Goal: Task Accomplishment & Management: Use online tool/utility

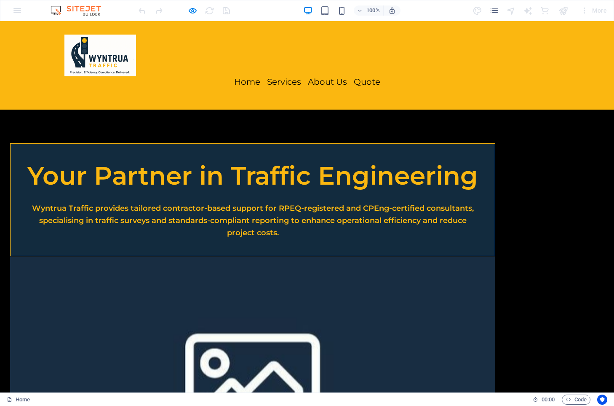
click at [496, 34] on header "Home Services About Us Quote" at bounding box center [306, 65] width 505 height 88
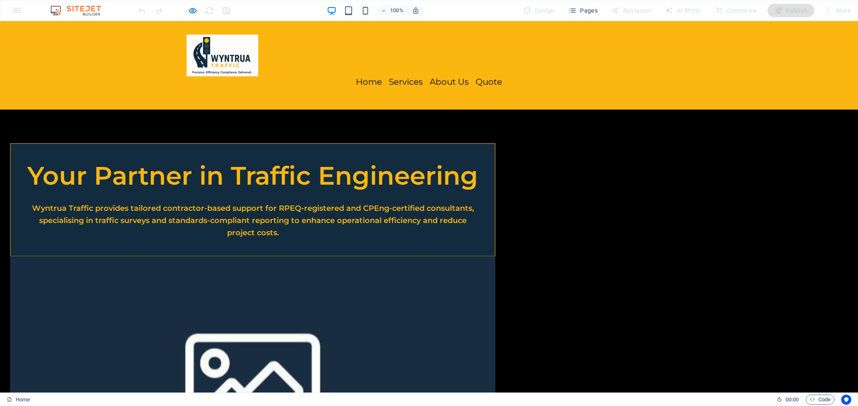
click at [614, 64] on div "Home Services About Us Quote" at bounding box center [429, 65] width 858 height 88
click at [322, 68] on header "Home Services About Us Quote" at bounding box center [428, 65] width 505 height 88
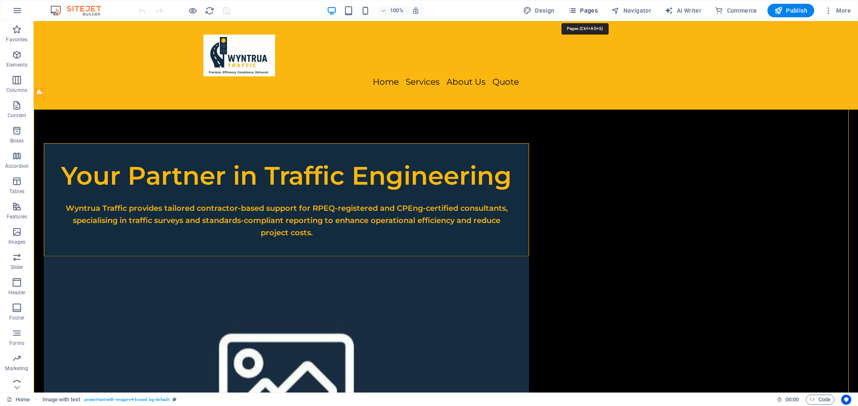
click at [592, 11] on span "Pages" at bounding box center [582, 10] width 29 height 8
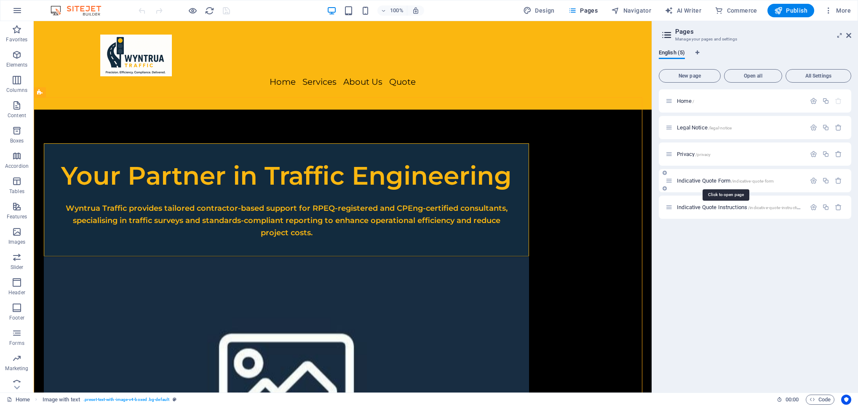
click at [688, 179] on span "Indicative Quote Form /indicative-quote-form" at bounding box center [725, 180] width 97 height 6
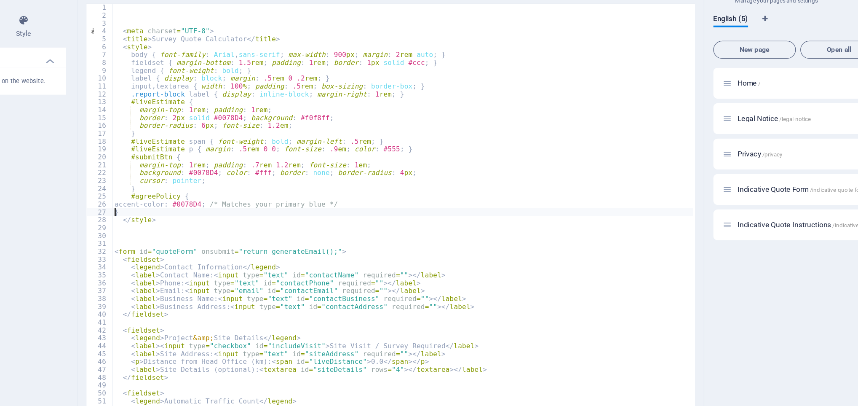
type textarea "</style>"
type textarea "</fieldset>"
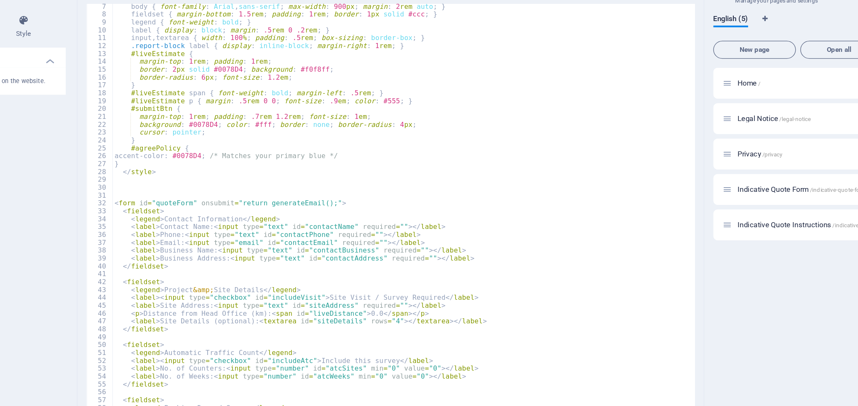
type textarea "</fieldset>"
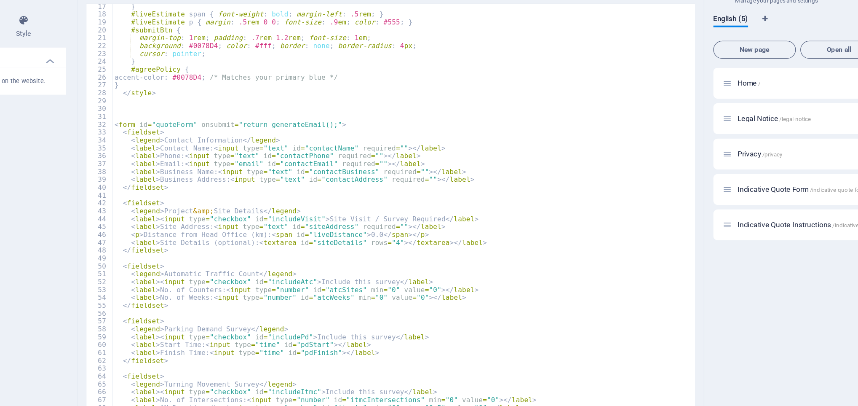
type textarea "</fieldset>"
type textarea "<input type="hidden" id="numNights" value="3">"
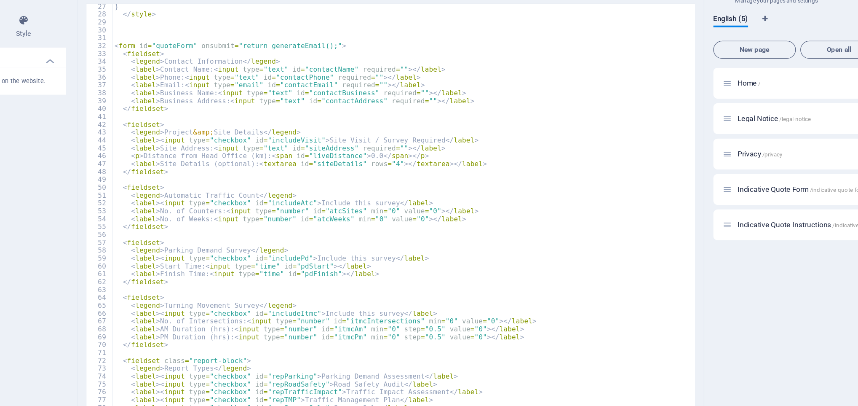
scroll to position [154, 0]
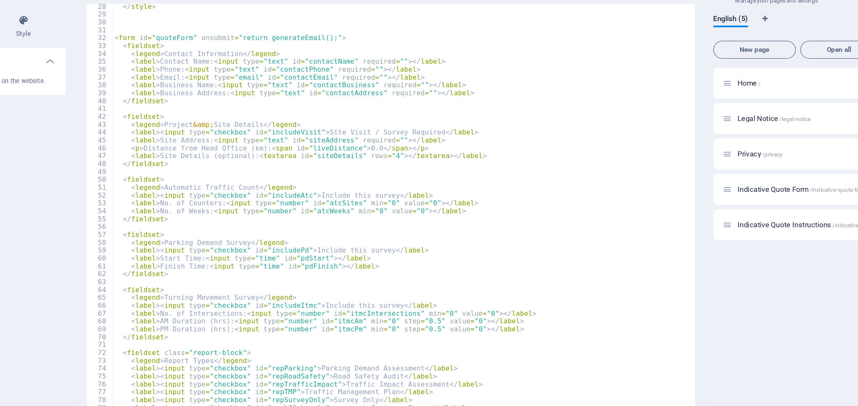
type textarea "</div>"
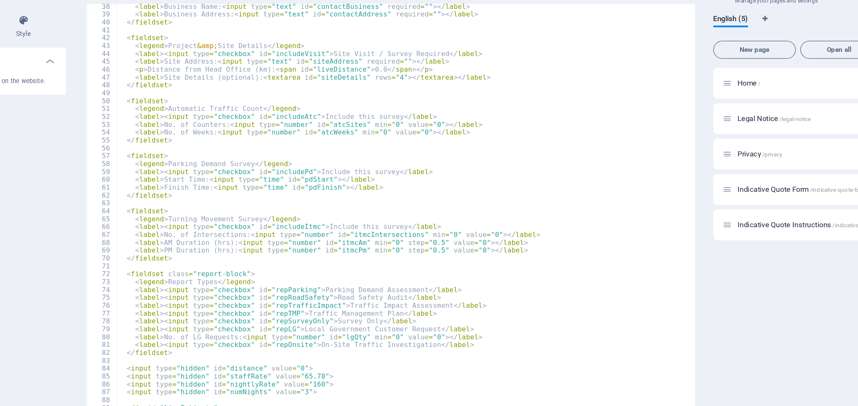
type textarea "<button id="submitBtn" disabled="">Request Formal Quote</button>"
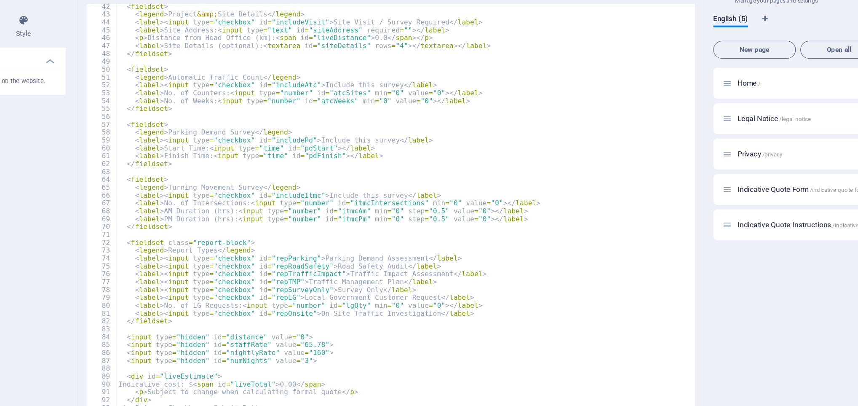
type textarea "</form>"
type textarea "const GH_KEY = 'a069d088-0628-43e0-97c1-300bd5c37095'; // Replace with your Gra…"
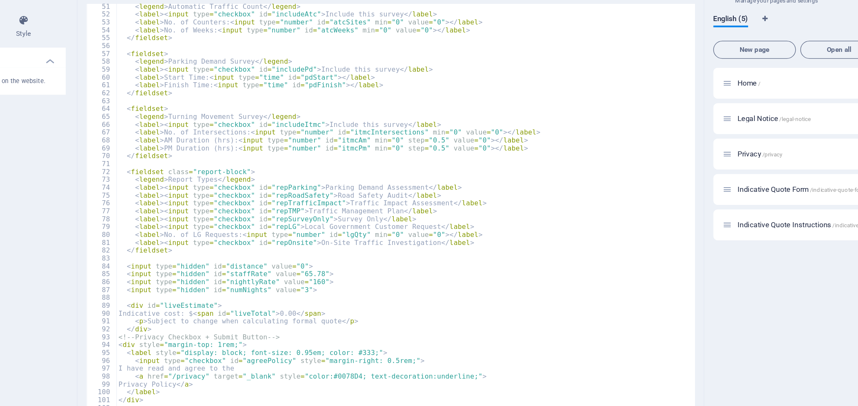
type textarea "}"
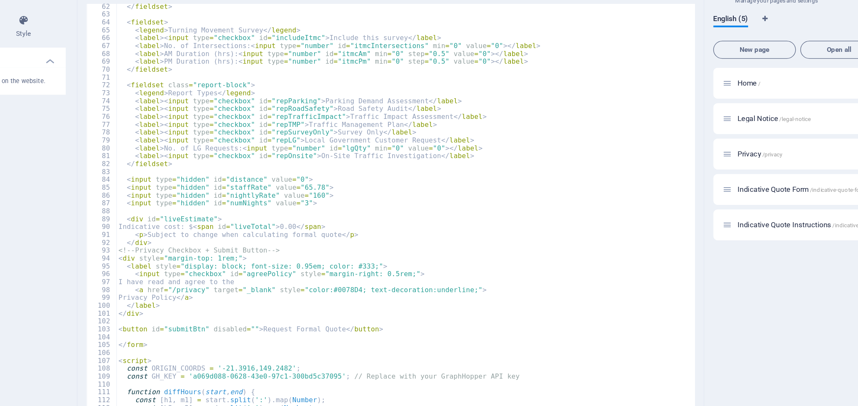
type textarea "let accom = 0;"
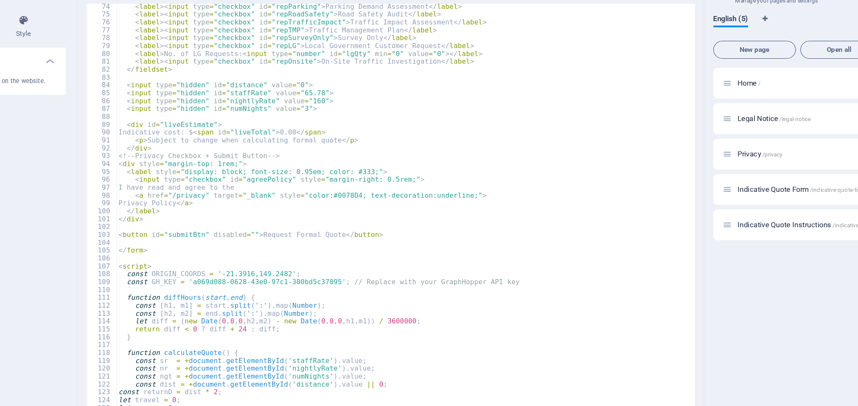
type textarea "}"
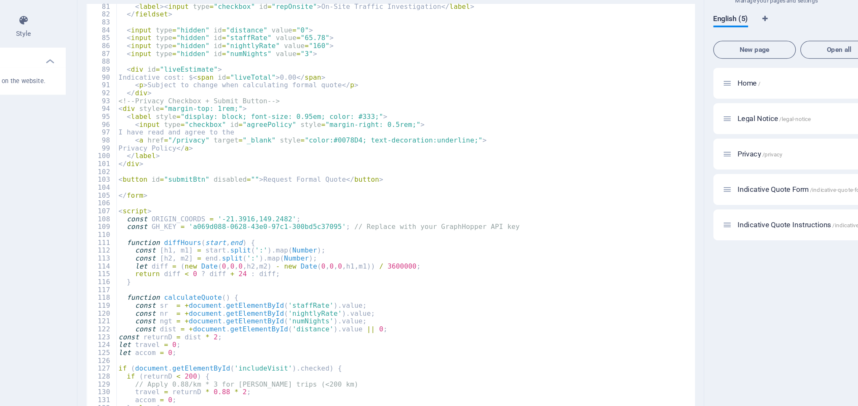
scroll to position [484, 0]
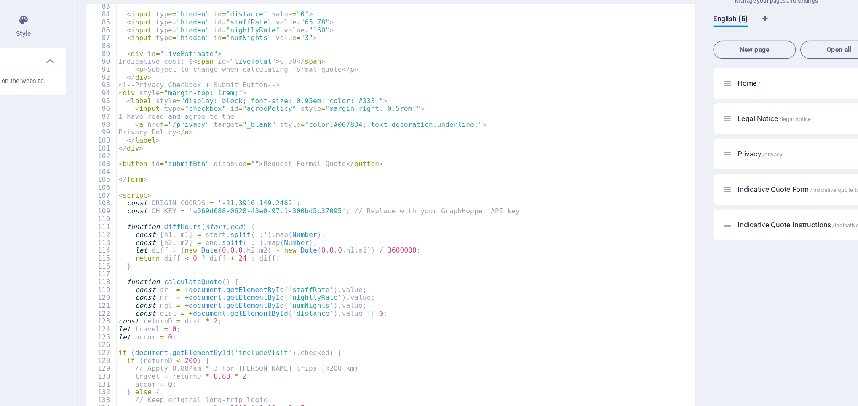
type textarea "}"
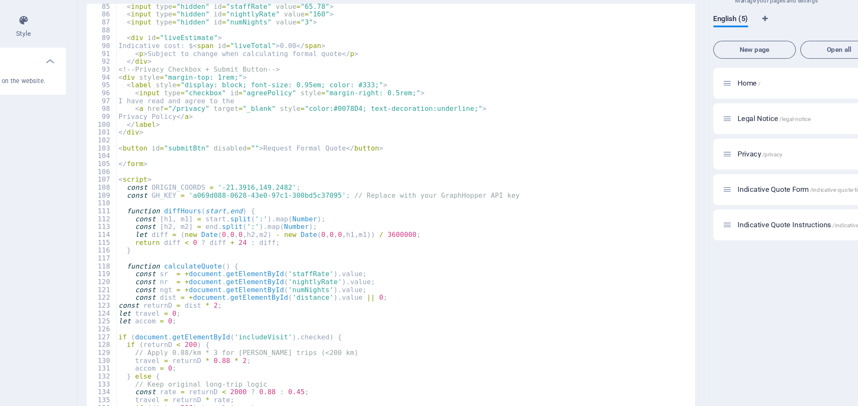
type textarea "}"
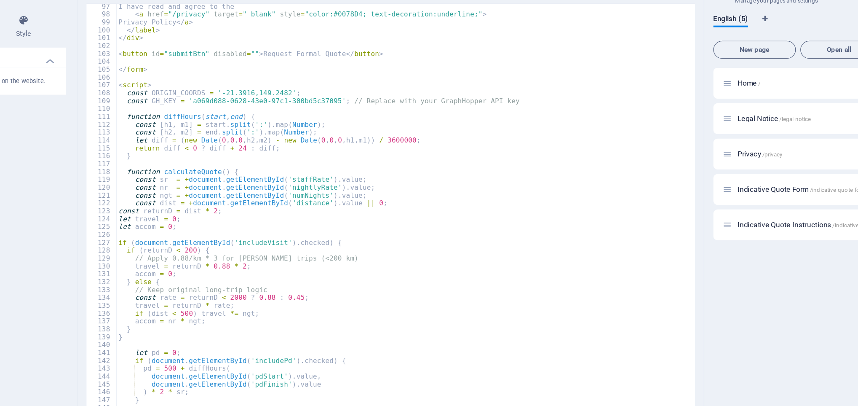
scroll to position [566, 0]
click at [301, 249] on div "I have read and agree to the < a href = "/privacy" target = "_blank" style = "c…" at bounding box center [427, 247] width 433 height 388
click at [483, 251] on div "I have read and agree to the < a href = "/privacy" target = "_blank" style = "c…" at bounding box center [427, 247] width 433 height 388
click at [319, 273] on div "I have read and agree to the < a href = "/privacy" target = "_blank" style = "c…" at bounding box center [427, 247] width 433 height 388
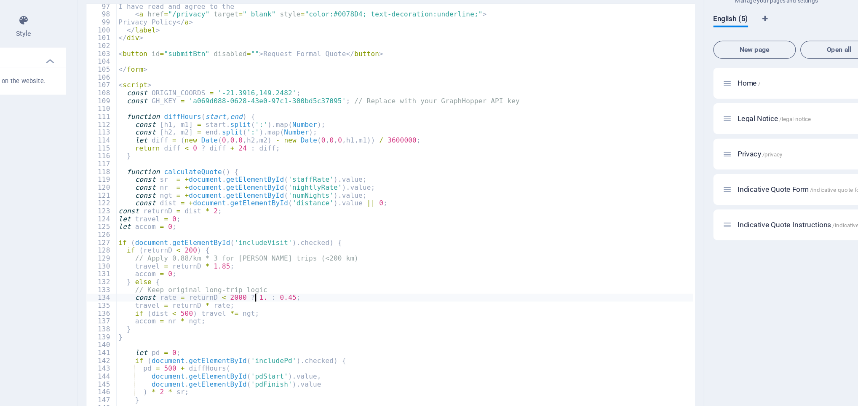
scroll to position [0, 8]
click at [339, 274] on div "I have read and agree to the < a href = "/privacy" target = "_blank" style = "c…" at bounding box center [427, 247] width 433 height 388
click at [295, 298] on div "I have read and agree to the < a href = "/privacy" target = "_blank" style = "c…" at bounding box center [427, 247] width 433 height 388
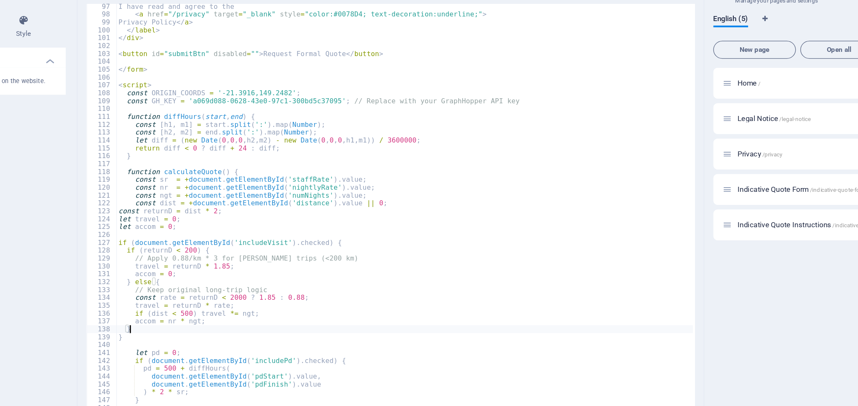
scroll to position [0, 0]
click at [280, 207] on div "I have read and agree to the < a href = "/privacy" target = "_blank" style = "c…" at bounding box center [427, 247] width 433 height 388
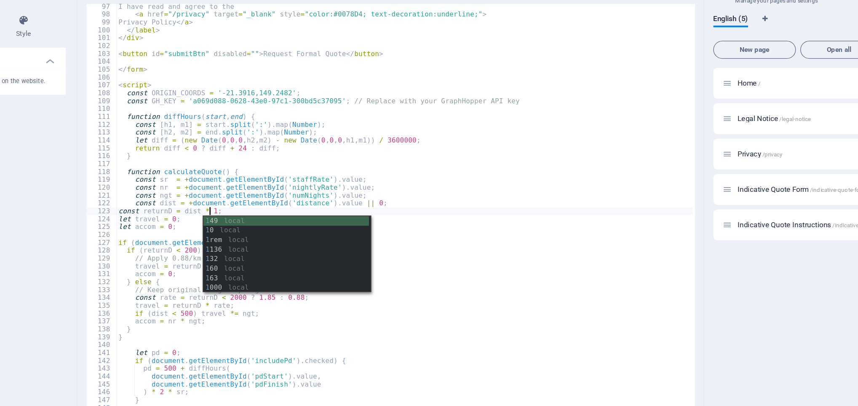
scroll to position [0, 5]
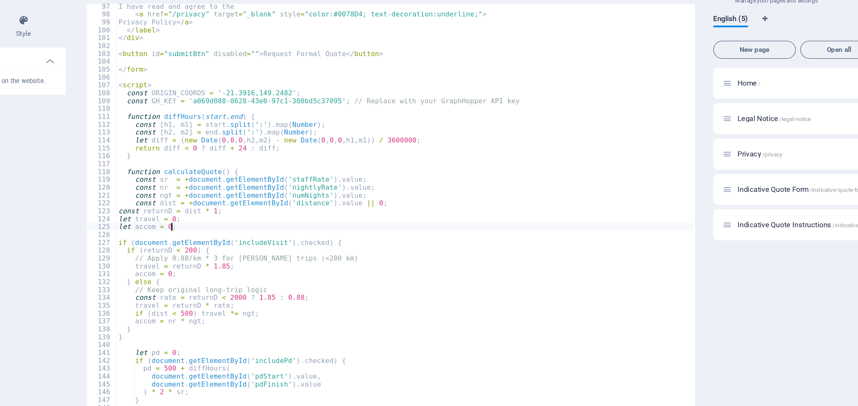
click at [489, 218] on div "I have read and agree to the < a href = "/privacy" target = "_blank" style = "c…" at bounding box center [427, 247] width 433 height 388
click at [250, 219] on div "I have read and agree to the < a href = "/privacy" target = "_blank" style = "c…" at bounding box center [427, 247] width 433 height 388
click at [400, 256] on div "I have read and agree to the < a href = "/privacy" target = "_blank" style = "c…" at bounding box center [427, 247] width 433 height 388
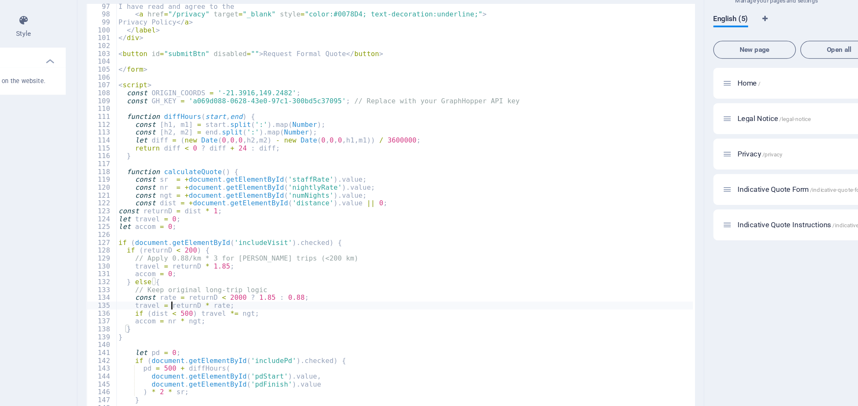
type textarea "}"
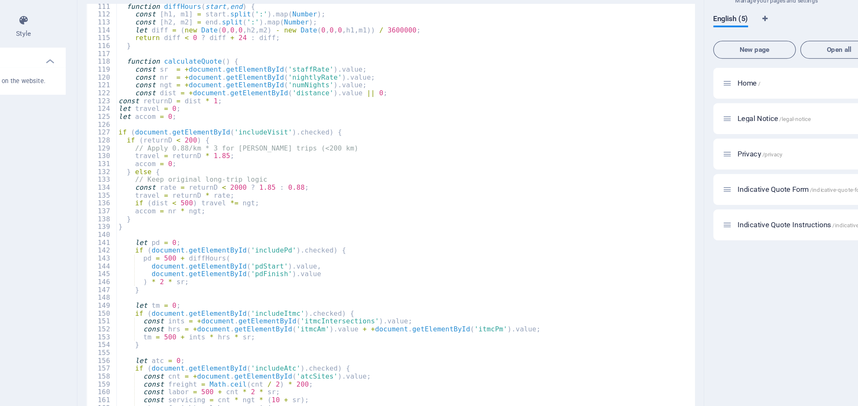
scroll to position [655, 0]
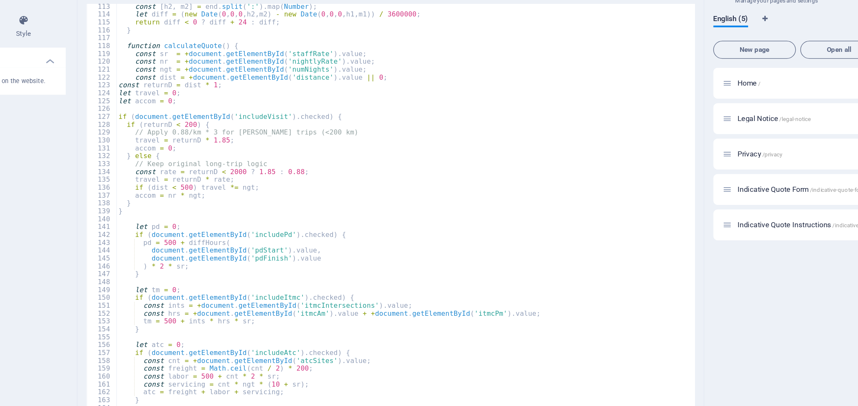
type textarea "};"
type textarea "document.getElementById('includeAtc').checked;"
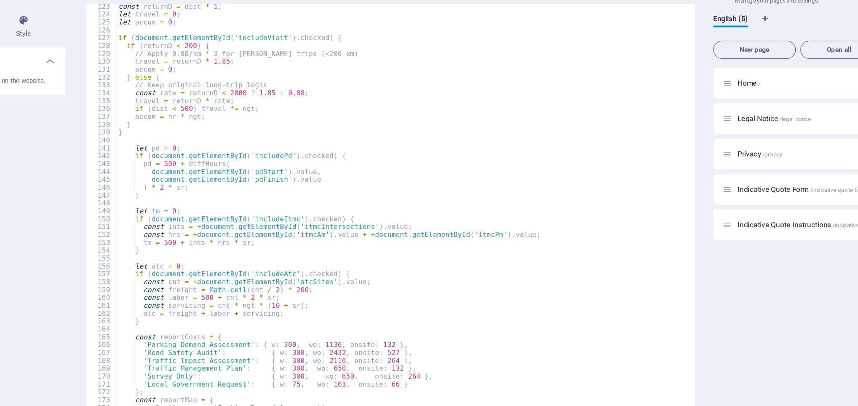
scroll to position [738, 0]
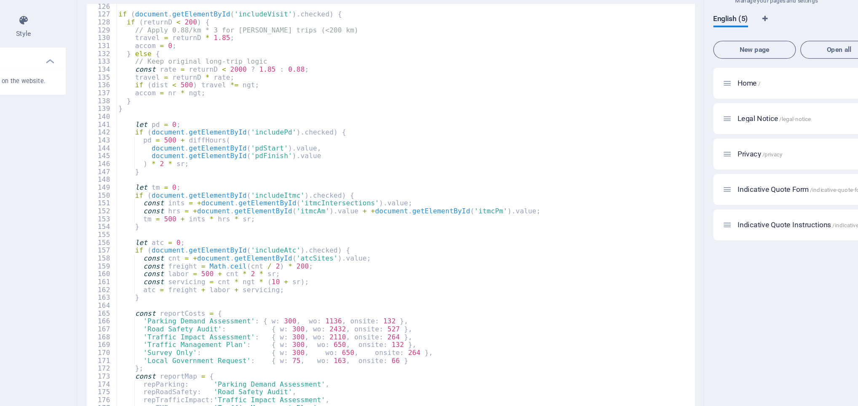
type textarea "Object.keys(reportMap).forEach(id => {"
type textarea "let rpt = 0, onsite = 0;"
type textarea "const reportCosts = {"
type textarea "let atc = 0;"
type textarea "let tm = 0;"
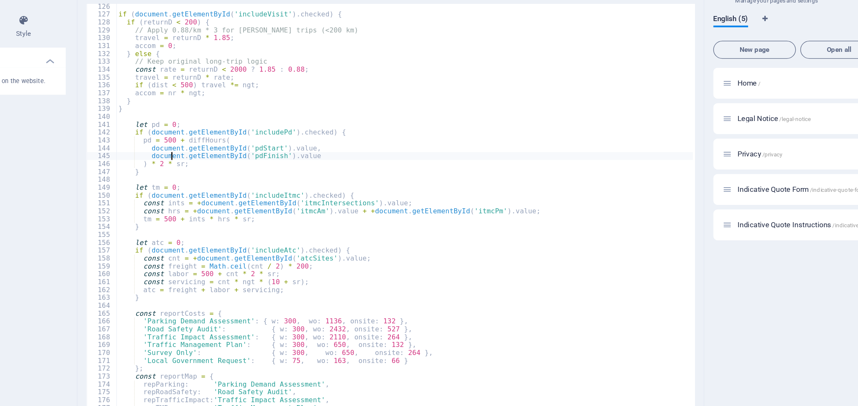
type textarea "let pd = 0;"
type textarea "if (document.getElementById('includeVisit').checked) {"
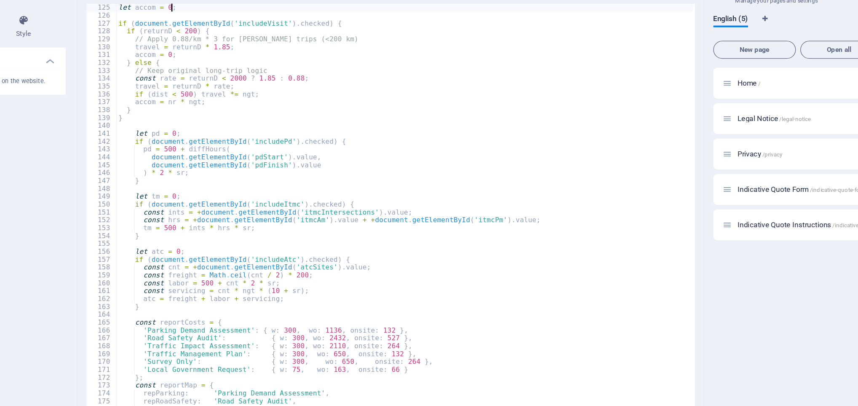
type textarea "function calculateQuote() {"
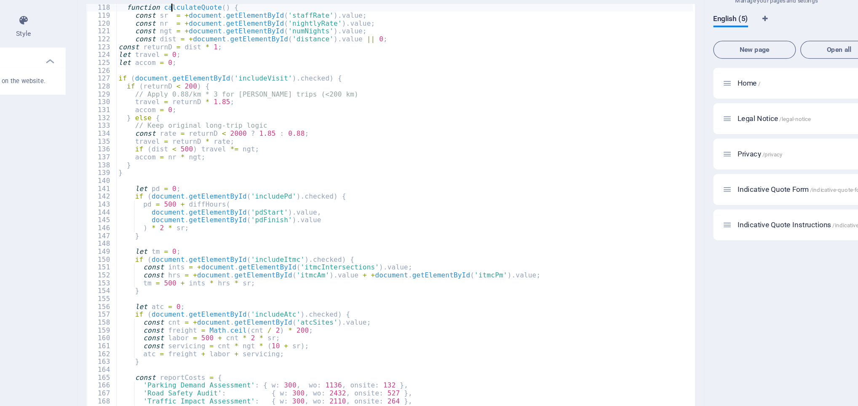
scroll to position [678, 0]
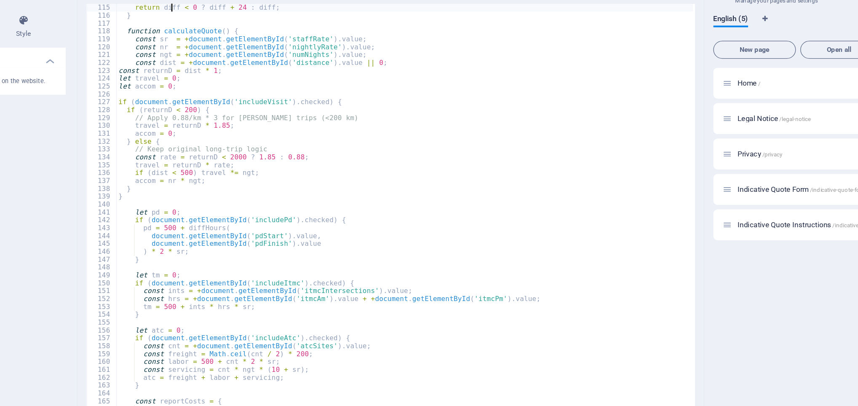
type textarea "function diffHours(start, end) {"
type textarea "<script>"
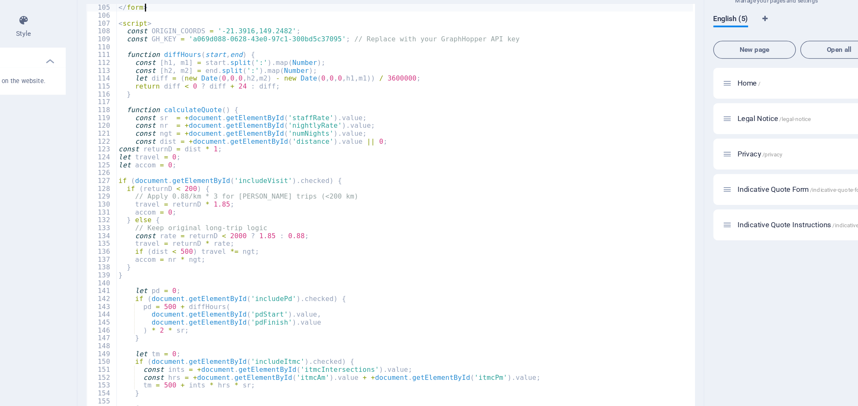
type textarea "</form>"
type textarea "<button id="submitBtn" disabled="">Request Formal Quote</button>"
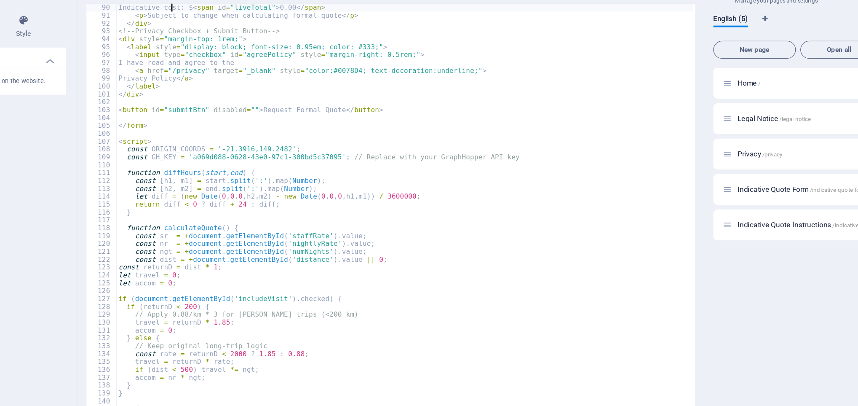
scroll to position [525, 0]
type textarea "</div>"
type textarea "<button id="submitBtn" disabled="">Request Formal Quote</button>"
type textarea "</form>"
type textarea "const GH_KEY = 'a069d088-0628-43e0-97c1-300bd5c37095'; // Replace with your Gra…"
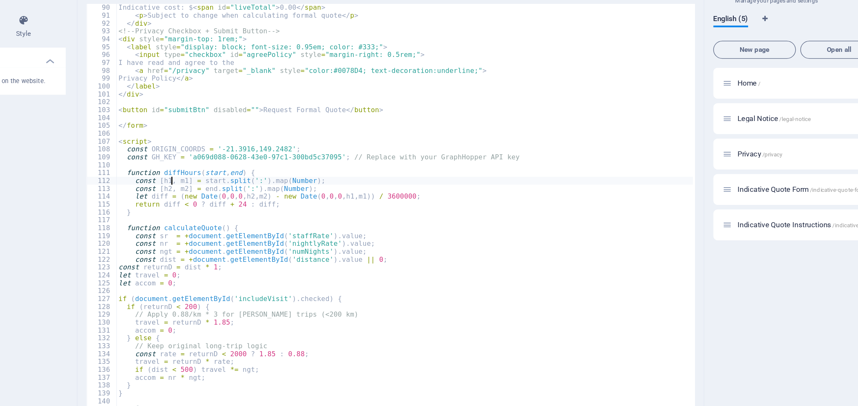
type textarea "}"
type textarea "let accom = 0;"
type textarea "}"
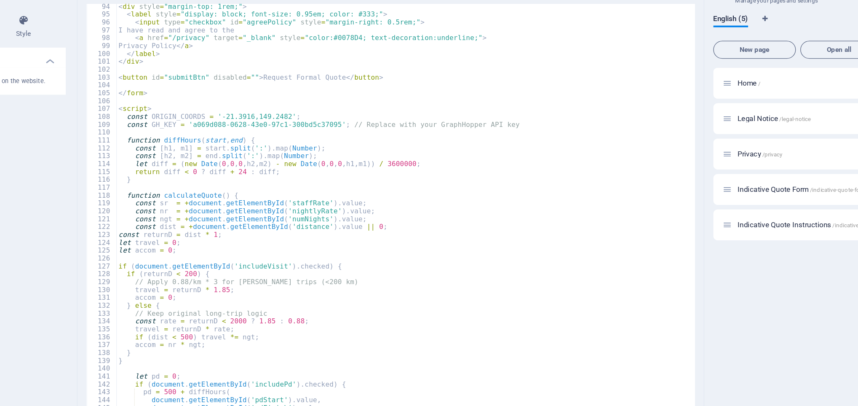
type textarea "}"
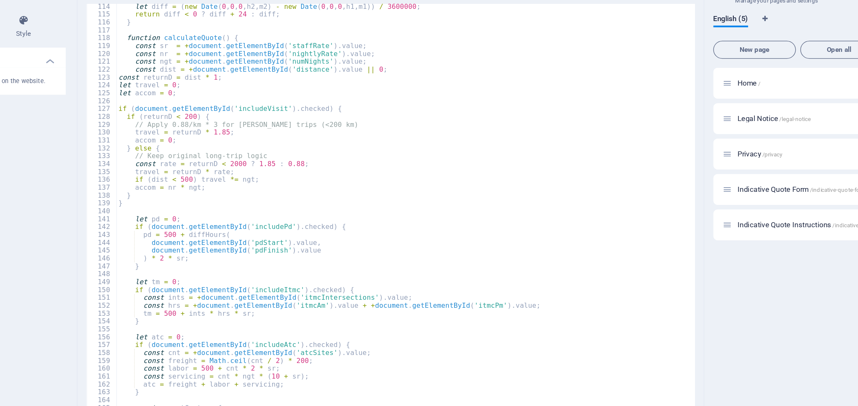
type textarea "};"
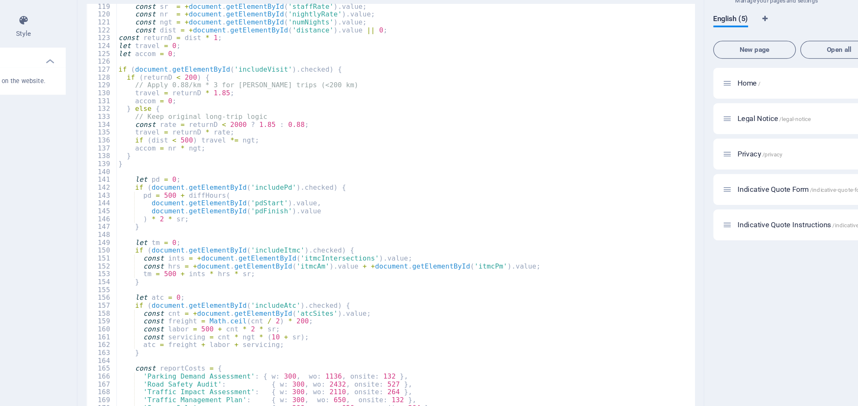
scroll to position [697, 0]
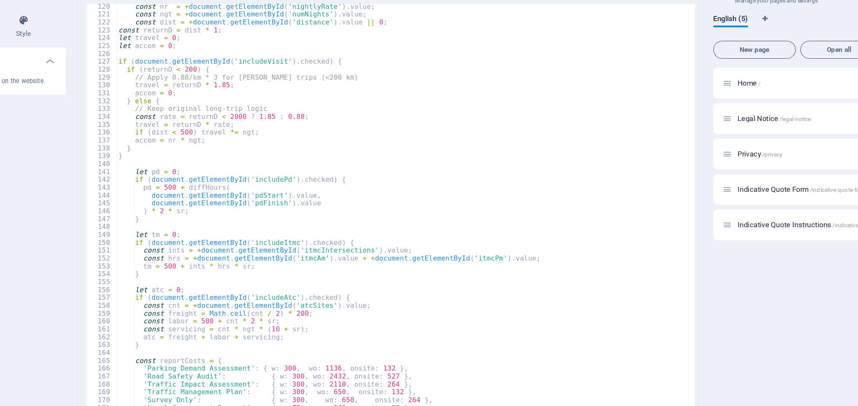
type textarea "document.getElementById('includeAtc').checked;"
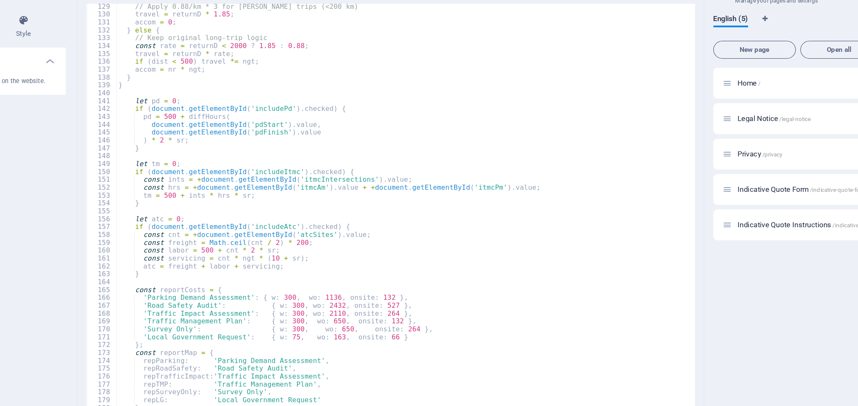
scroll to position [779, 0]
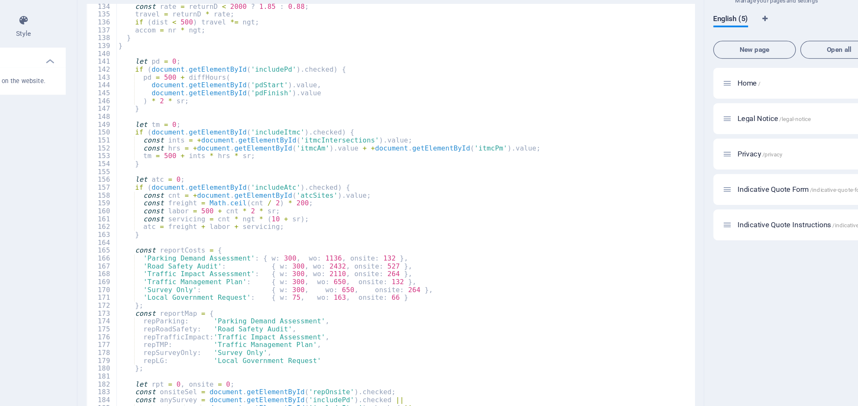
type textarea "});"
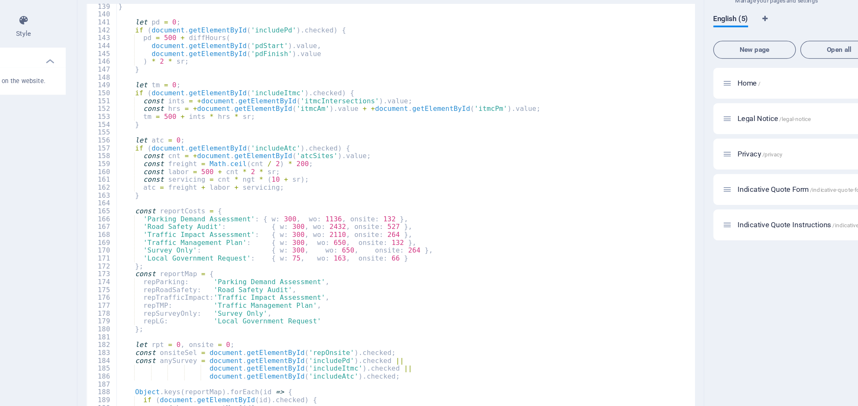
type textarea "}"
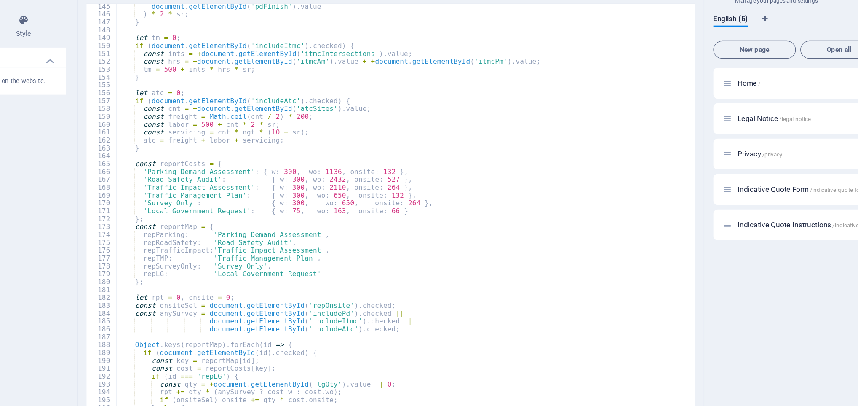
type textarea "}"
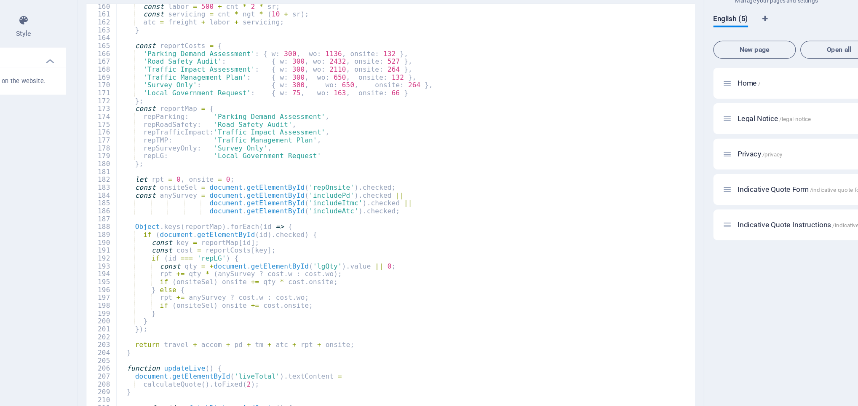
scroll to position [956, 0]
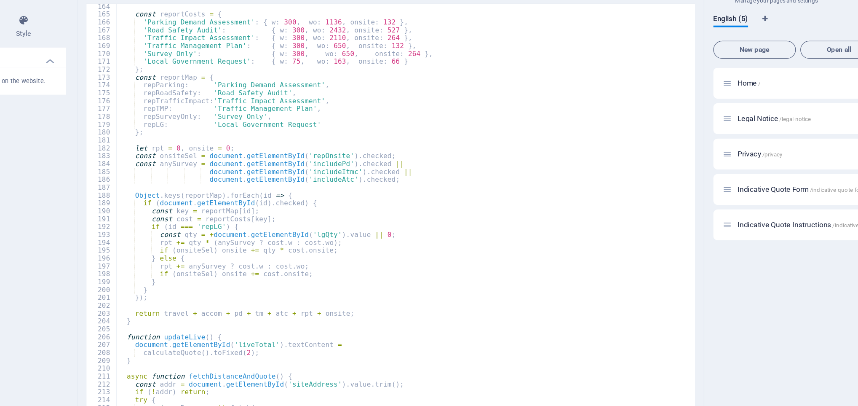
type textarea "}"
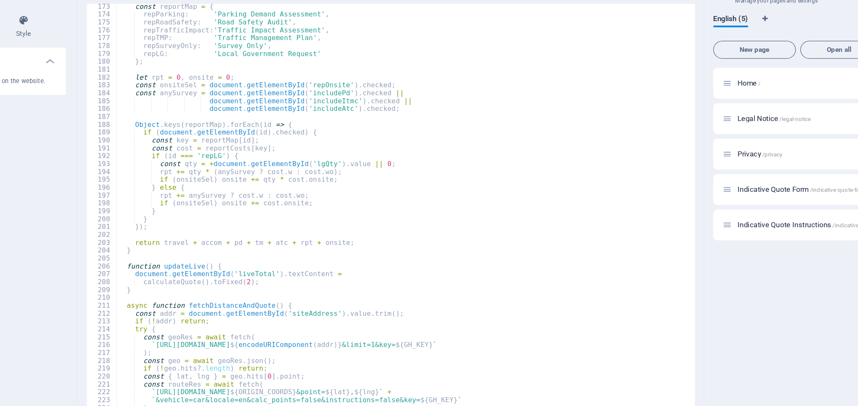
scroll to position [1021, 0]
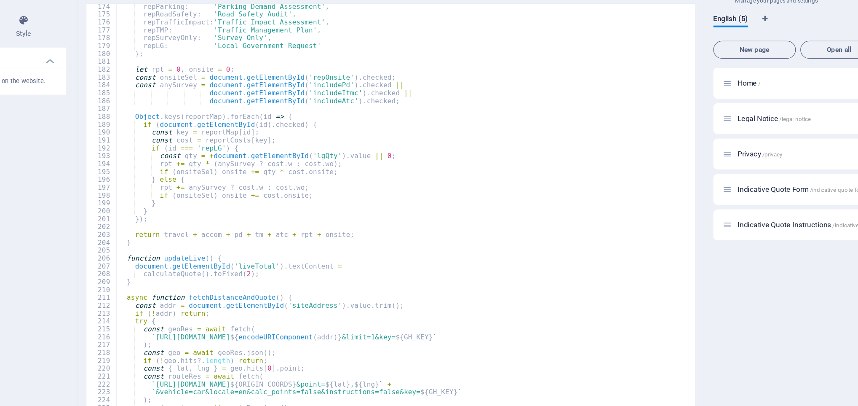
type textarea "}"
type textarea "const c = id => document.getElementById(id).checked;"
type textarea "const subject = `Quote Request Submission – ${businessName || 'No Business Name…"
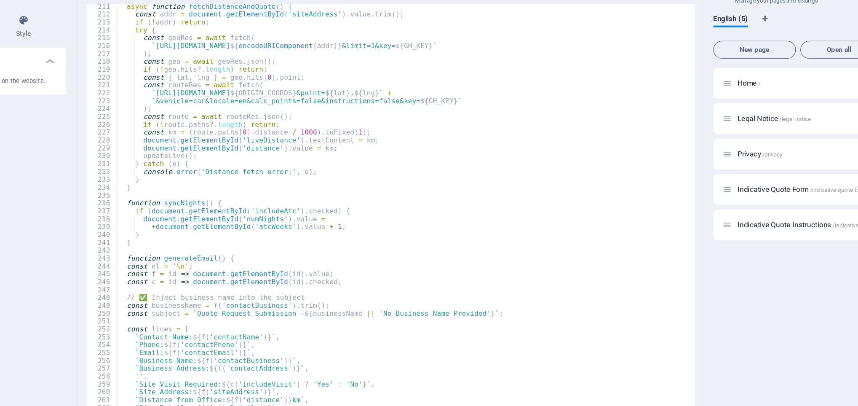
type textarea "];"
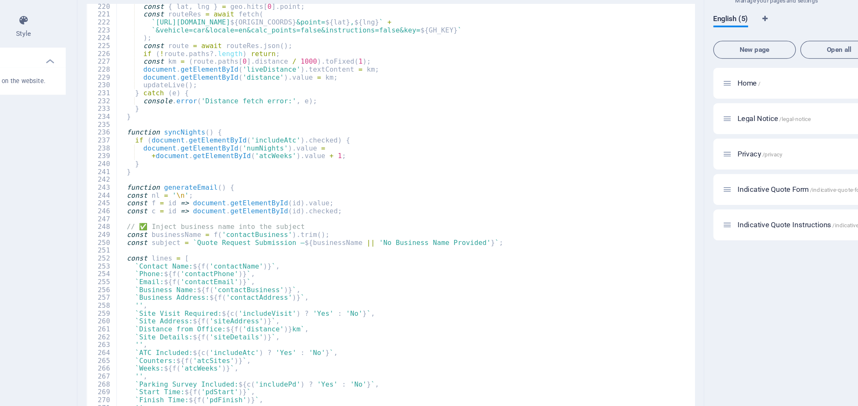
type textarea "};"
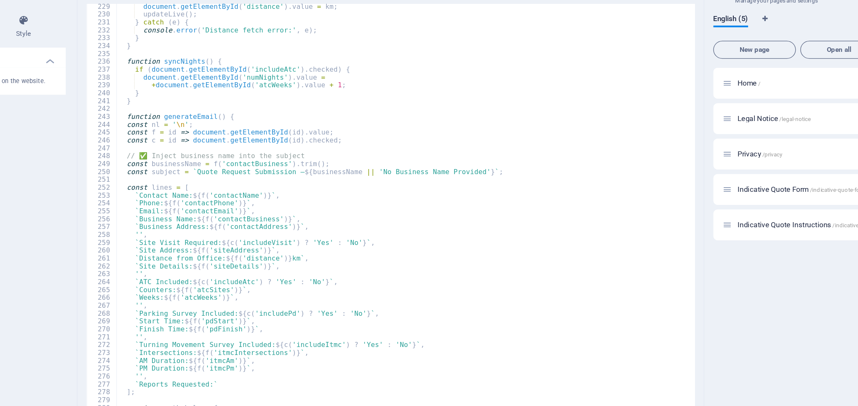
type textarea "});"
type textarea "lines.push('', `Indicative Cost: $${document.getElementById('liveTotal').textCo…"
type textarea "const body = encodeURIComponent(lines.join(nl));"
type textarea "`mailto:info@wyntruatraffic.com.au?subject=${encodeURIComponent(subject)}&body=…"
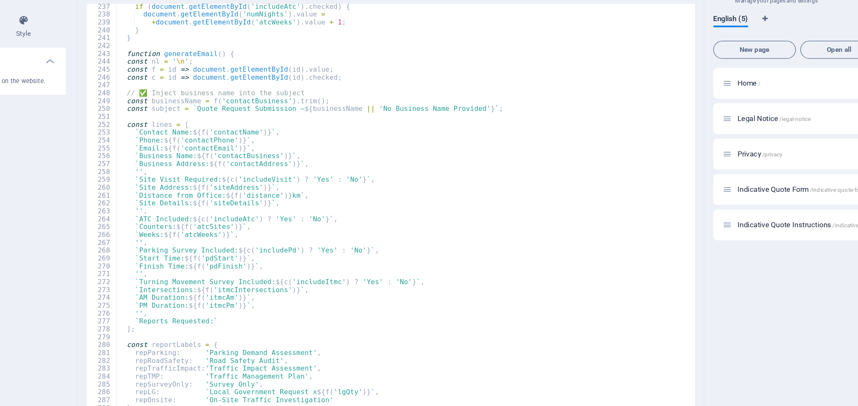
type textarea ".forEach(el => el.addEventListener('input', updateLive));"
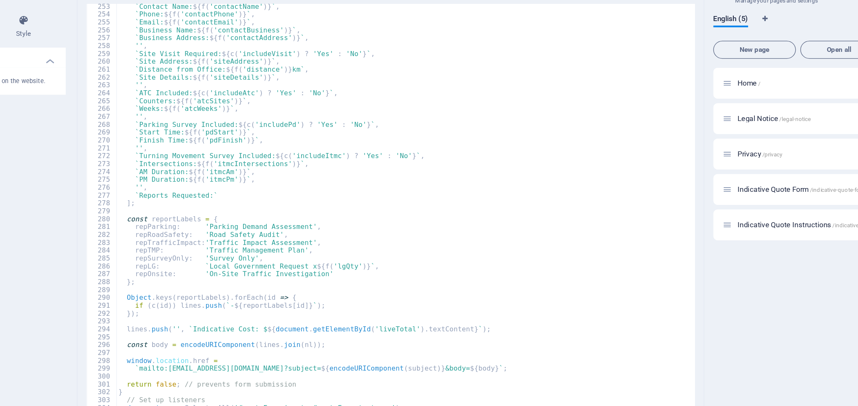
type textarea "});"
type textarea "document.getElementById('atcWeeks').addEventListener('input', syncNights);"
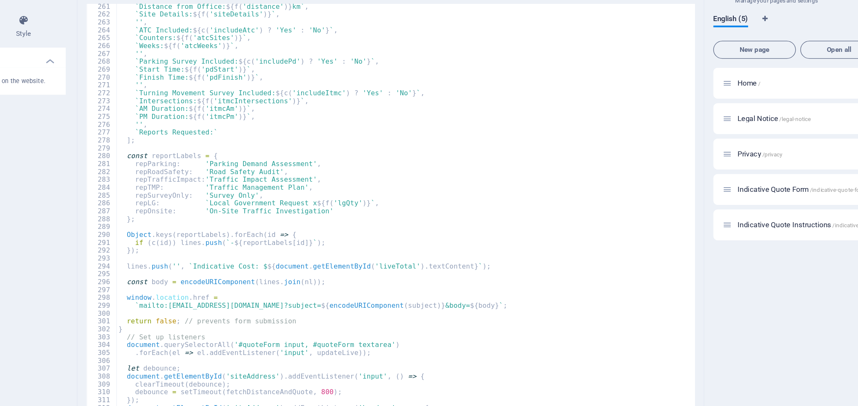
type textarea "});"
type textarea "</script>"
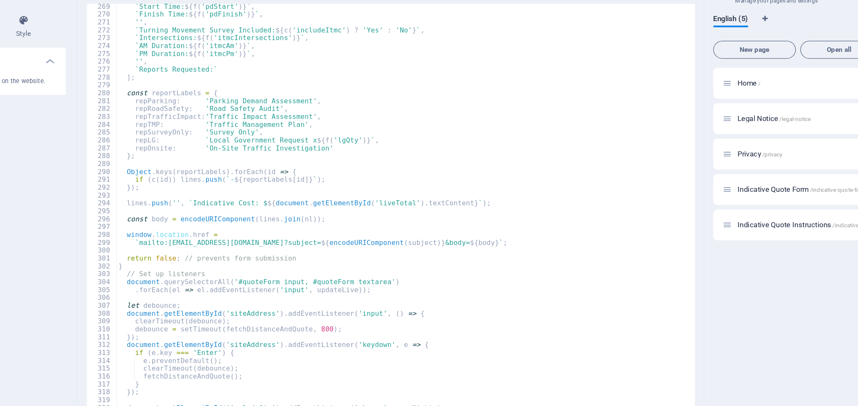
scroll to position [1592, 0]
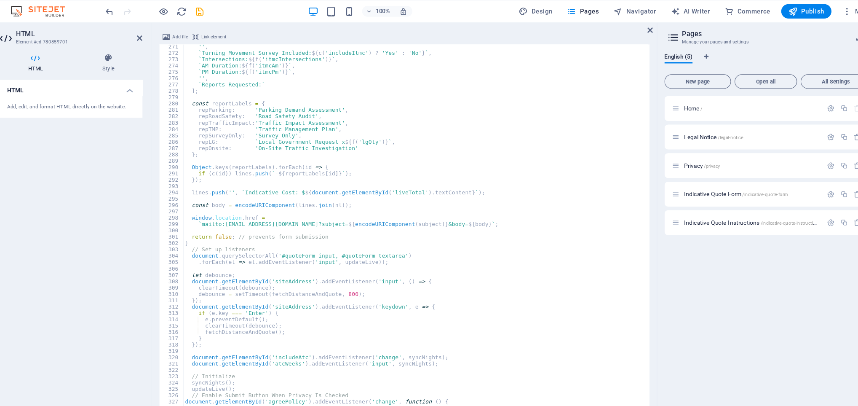
click at [150, 201] on div "HTML Add, edit, and format HTML directly on the website." at bounding box center [106, 236] width 133 height 299
click at [228, 23] on icon "save" at bounding box center [227, 24] width 10 height 10
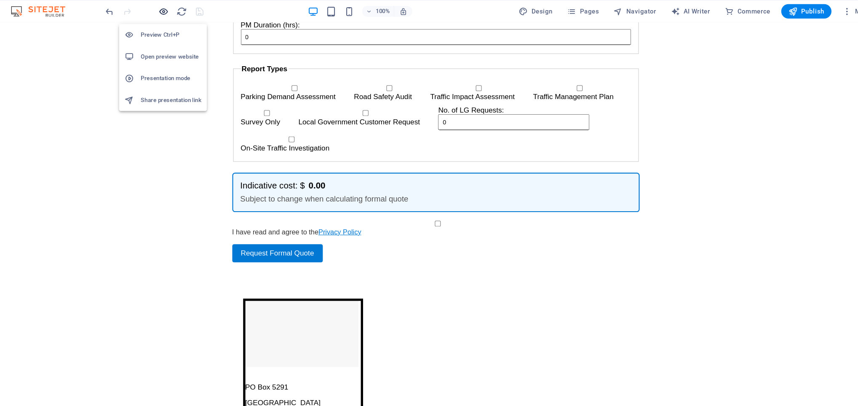
click at [190, 23] on icon "button" at bounding box center [193, 24] width 10 height 10
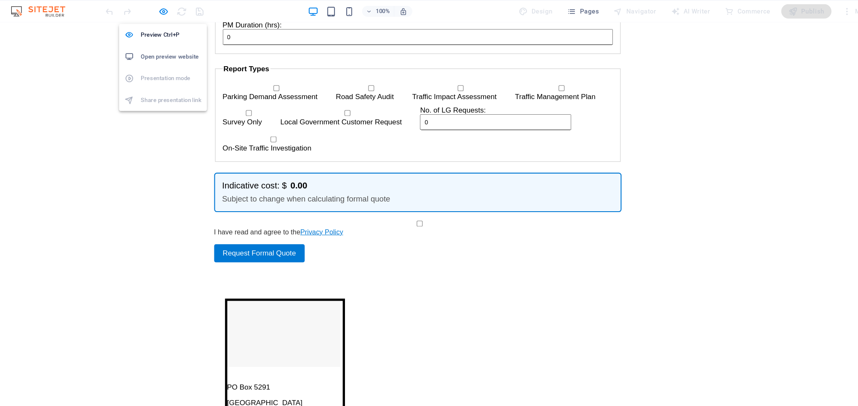
click at [185, 68] on h6 "Open preview website" at bounding box center [199, 65] width 56 height 10
click at [190, 21] on icon "button" at bounding box center [193, 24] width 10 height 10
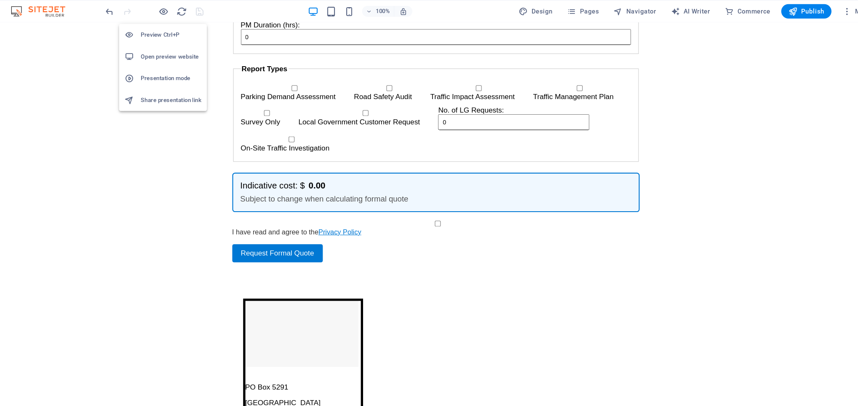
click at [188, 51] on li "Preview Ctrl+P" at bounding box center [192, 45] width 82 height 20
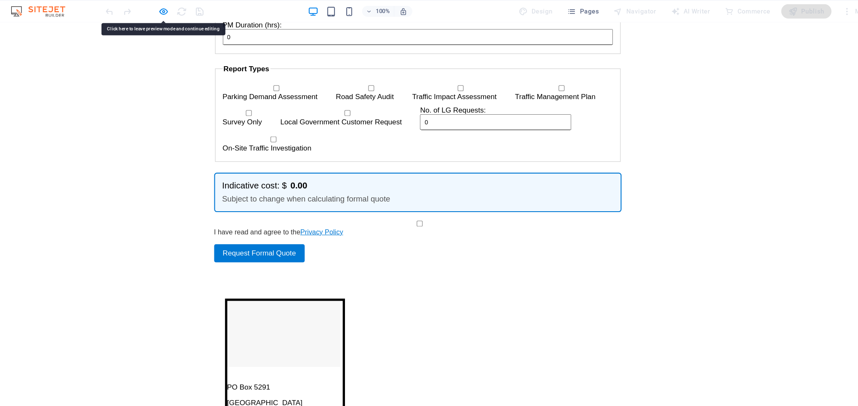
drag, startPoint x: 331, startPoint y: 193, endPoint x: 341, endPoint y: 207, distance: 16.6
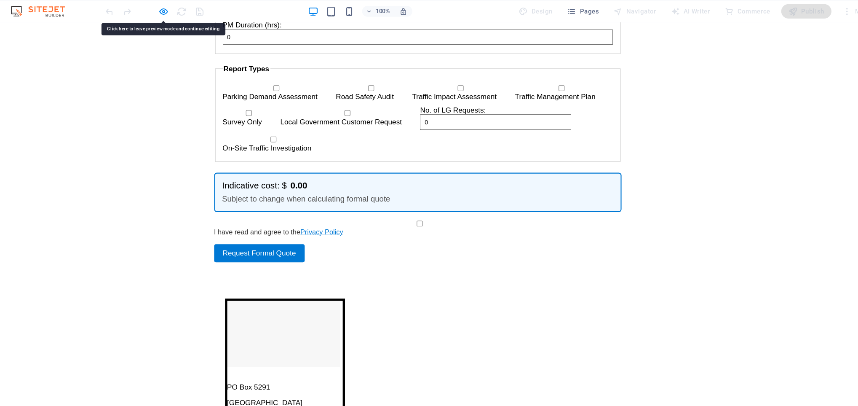
checkbox input "false"
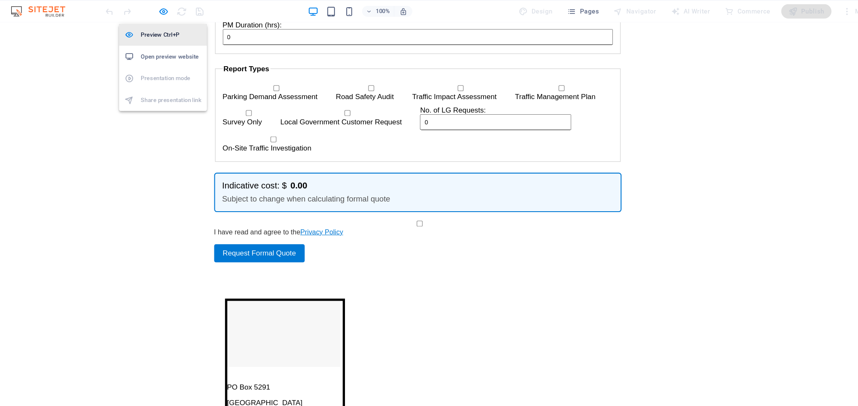
click at [190, 45] on h6 "Preview Ctrl+P" at bounding box center [199, 45] width 56 height 10
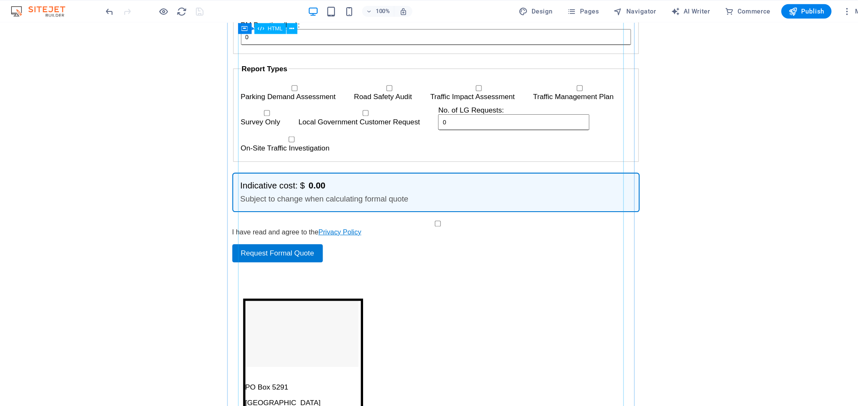
drag, startPoint x: 451, startPoint y: 193, endPoint x: 454, endPoint y: 199, distance: 6.4
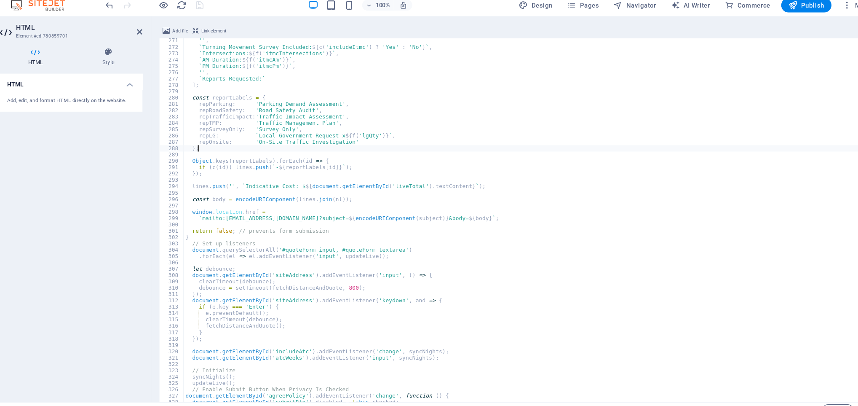
click at [318, 155] on div "'' , ` Turning Movement Survey Included: ${ c ( 'includeItmc' ) ? 'Yes' : 'No' …" at bounding box center [530, 247] width 638 height 388
type textarea "};"
